Goal: Find specific page/section: Find specific page/section

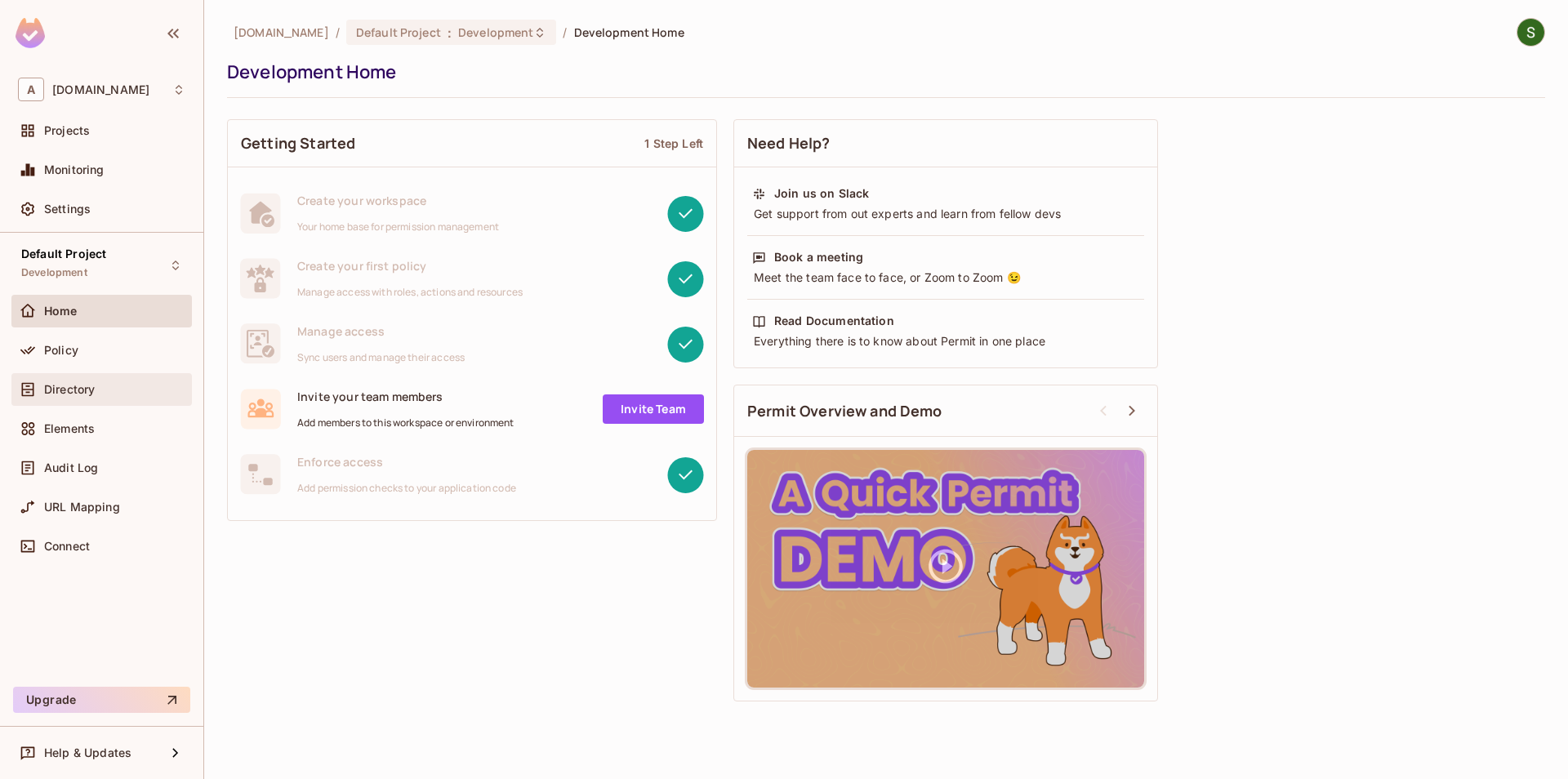
click at [108, 396] on div "Directory" at bounding box center [102, 389] width 167 height 19
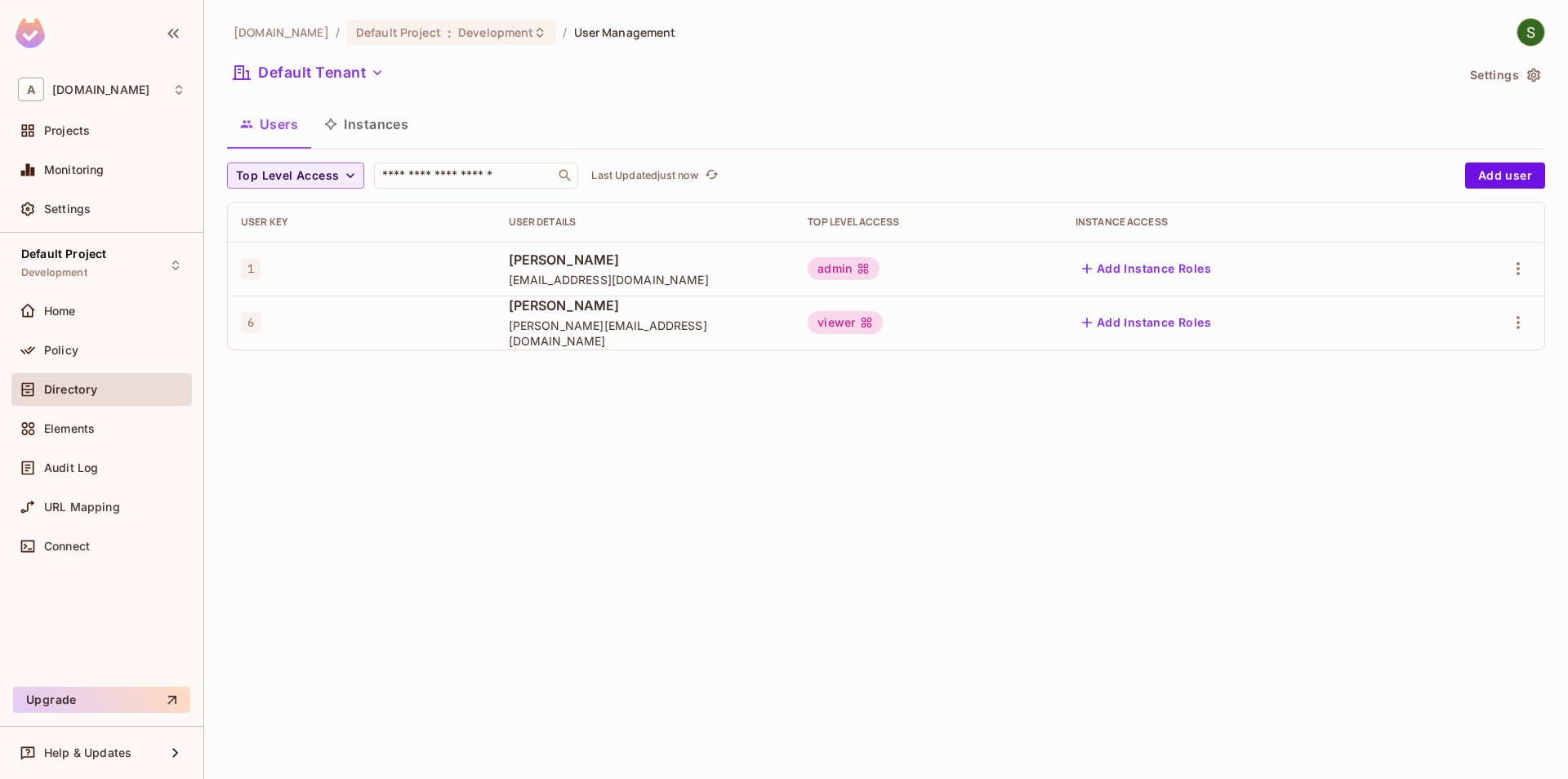
click at [391, 139] on button "Instances" at bounding box center [366, 124] width 110 height 41
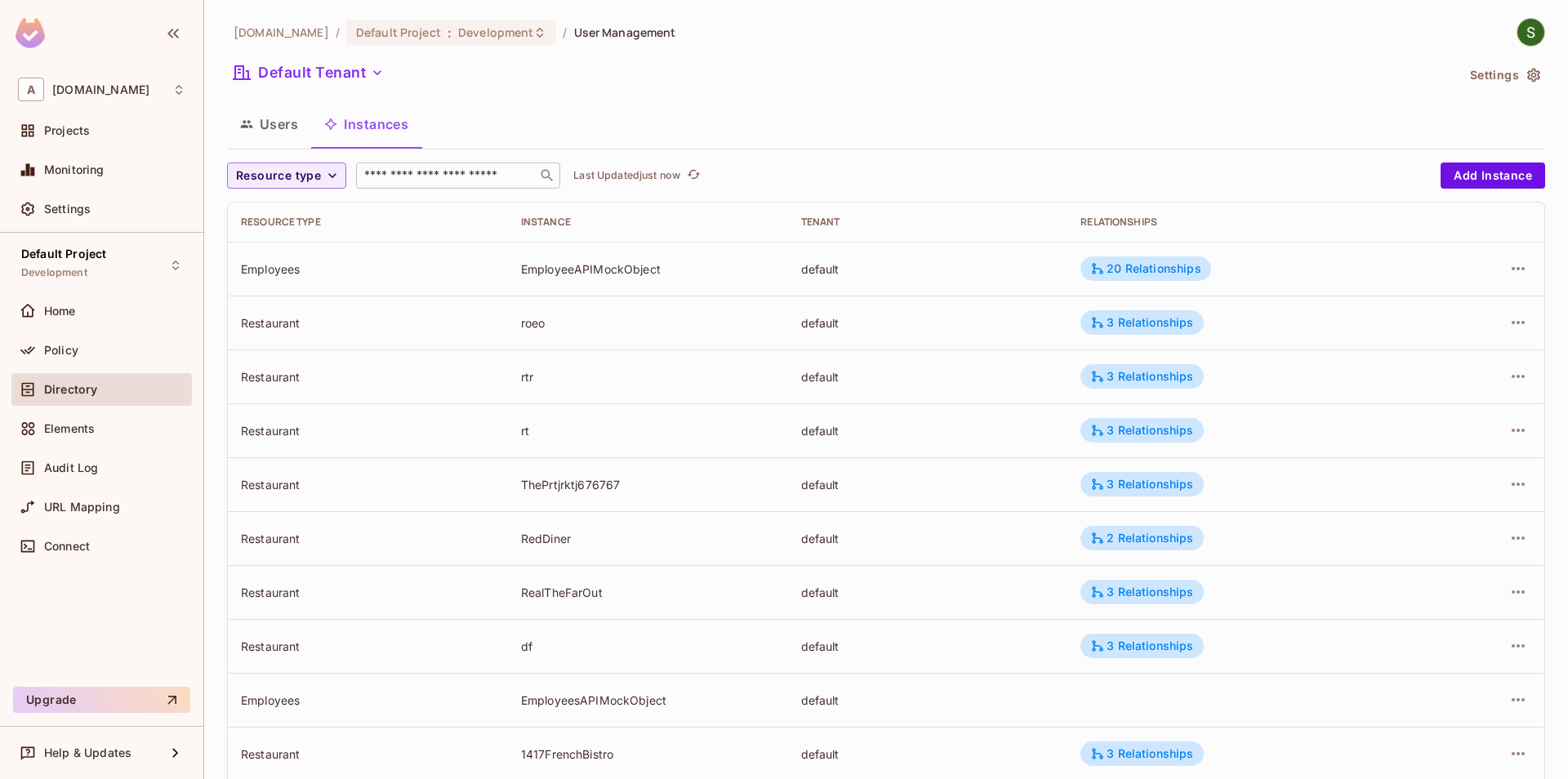
click at [450, 167] on div "​" at bounding box center [458, 175] width 205 height 26
type input "*"
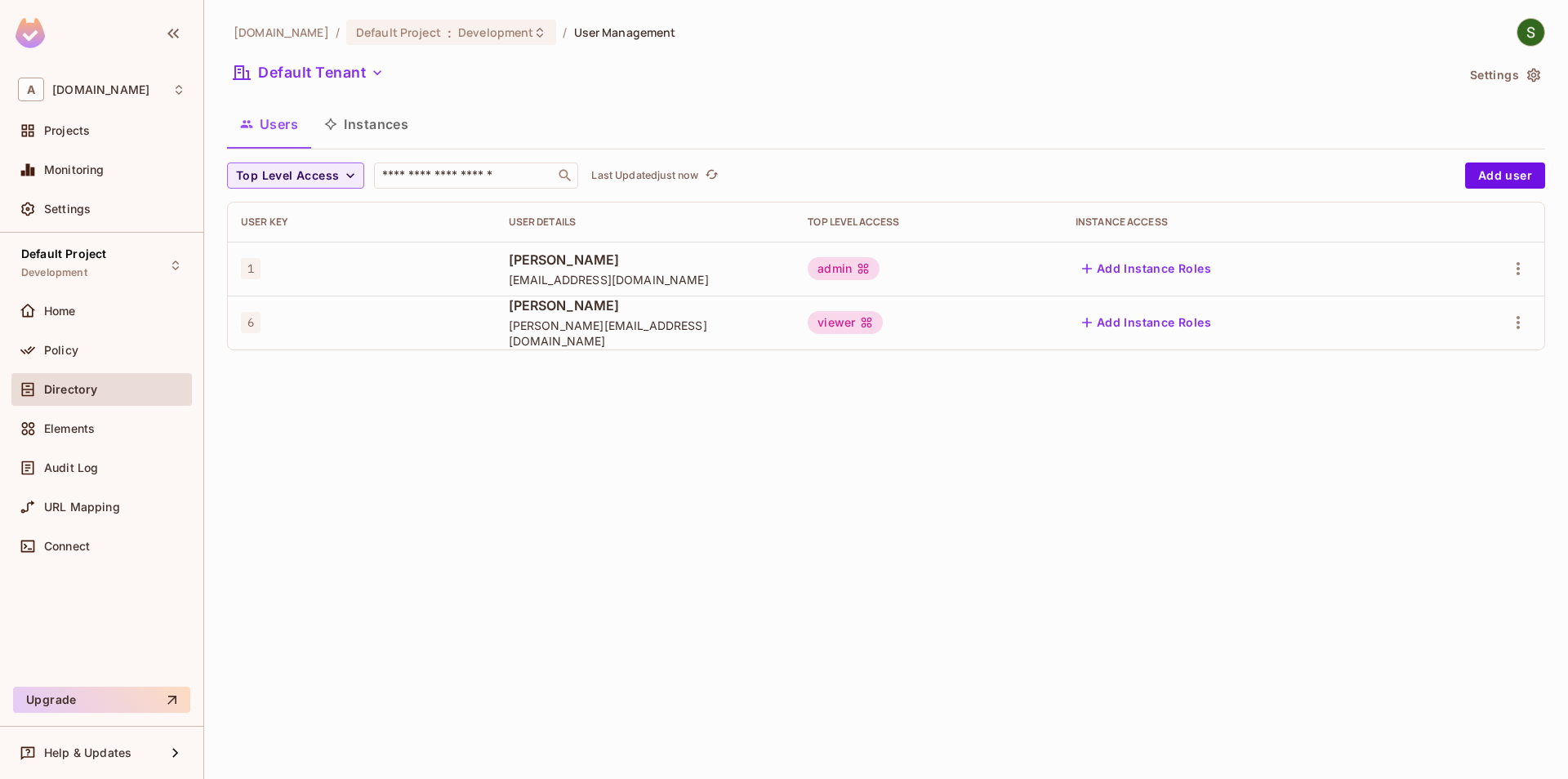
click at [378, 130] on button "Instances" at bounding box center [366, 124] width 110 height 41
